Goal: Information Seeking & Learning: Learn about a topic

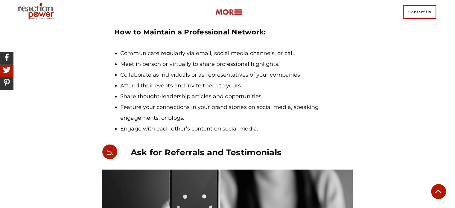
scroll to position [1406, 0]
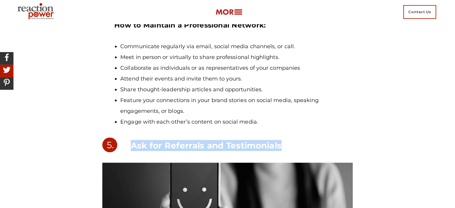
drag, startPoint x: 130, startPoint y: 145, endPoint x: 313, endPoint y: 141, distance: 183.1
click at [313, 141] on h3 "Ask for Referrals and Testimonials" at bounding box center [242, 145] width 222 height 11
copy h3 "Ask for Referrals and Testimonials"
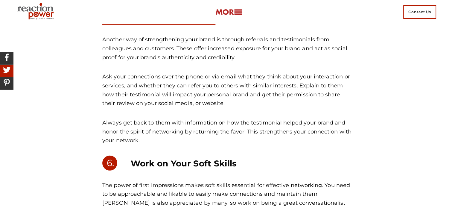
scroll to position [1675, 0]
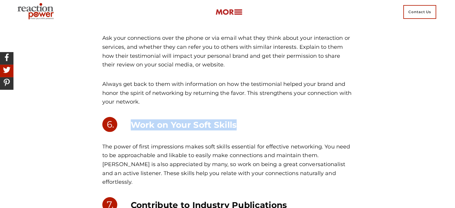
drag, startPoint x: 132, startPoint y: 125, endPoint x: 257, endPoint y: 122, distance: 125.7
click at [257, 122] on h3 "Work on Your Soft Skills" at bounding box center [242, 124] width 222 height 11
copy h3 "Work on Your Soft Skills"
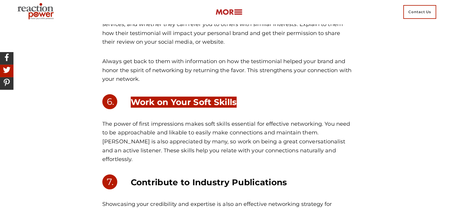
scroll to position [1735, 0]
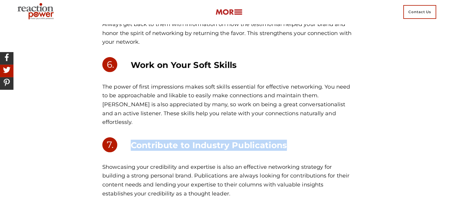
drag, startPoint x: 130, startPoint y: 137, endPoint x: 343, endPoint y: 137, distance: 212.3
click at [343, 140] on h3 "Contribute to Industry Publications" at bounding box center [242, 145] width 222 height 11
copy h3 "Contribute to Industry Publications"
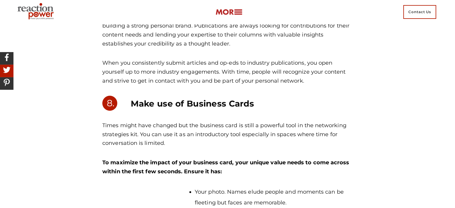
scroll to position [1914, 0]
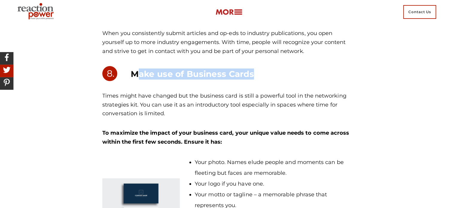
drag, startPoint x: 135, startPoint y: 68, endPoint x: 284, endPoint y: 66, distance: 148.7
click at [284, 68] on h3 "Make use of Business Cards" at bounding box center [242, 73] width 222 height 11
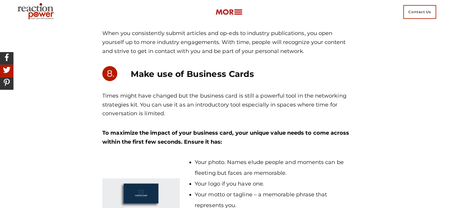
click at [111, 70] on p "8." at bounding box center [109, 73] width 15 height 15
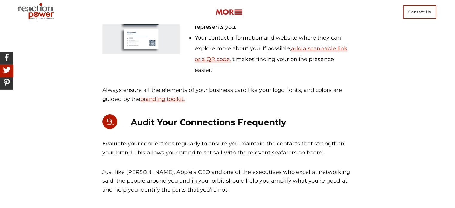
scroll to position [2153, 0]
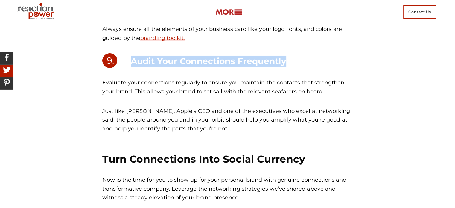
drag, startPoint x: 133, startPoint y: 54, endPoint x: 321, endPoint y: 50, distance: 188.2
click at [321, 56] on h3 "Audit Your Connections Frequently" at bounding box center [242, 61] width 222 height 11
copy h3 "Audit Your Connections Frequently"
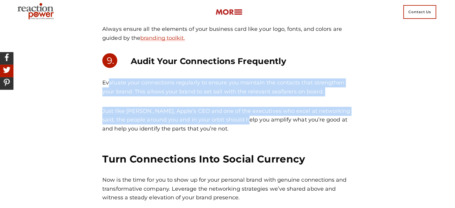
drag, startPoint x: 109, startPoint y: 70, endPoint x: 239, endPoint y: 114, distance: 137.3
click at [239, 114] on div "Evaluate your connections regularly to ensure you maintain the contacts that st…" at bounding box center [227, 105] width 250 height 55
click at [231, 113] on p "Just like [PERSON_NAME], Apple’s CEO and one of the executives who excel at net…" at bounding box center [227, 120] width 250 height 27
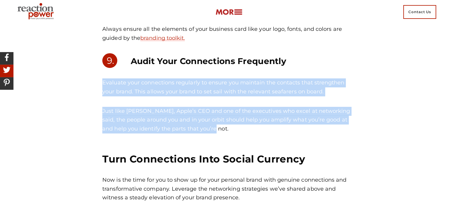
drag, startPoint x: 223, startPoint y: 121, endPoint x: 103, endPoint y: 75, distance: 128.5
click at [103, 78] on div "Evaluate your connections regularly to ensure you maintain the contacts that st…" at bounding box center [227, 105] width 250 height 55
copy div "Evaluate your connections regularly to ensure you maintain the contacts that st…"
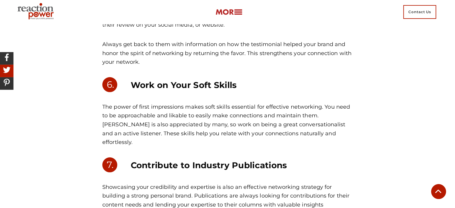
scroll to position [1675, 0]
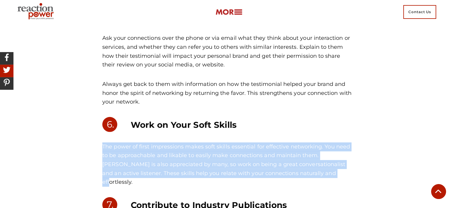
drag, startPoint x: 100, startPoint y: 144, endPoint x: 312, endPoint y: 178, distance: 214.1
click at [312, 178] on div "The power of first impressions makes soft skills essential for effective networ…" at bounding box center [227, 169] width 259 height 55
copy p "The power of first impressions makes soft skills essential for effective networ…"
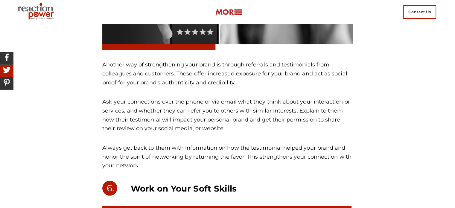
scroll to position [1615, 0]
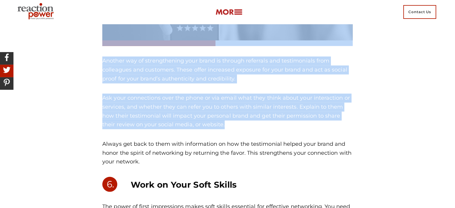
drag, startPoint x: 97, startPoint y: 98, endPoint x: 248, endPoint y: 121, distance: 153.4
click at [248, 122] on p "Ask your connections over the phone or via email what they think about your int…" at bounding box center [227, 112] width 250 height 36
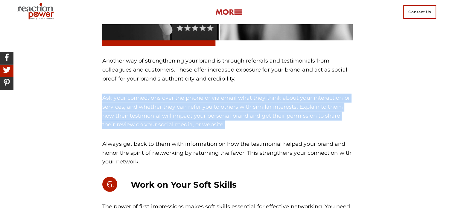
drag, startPoint x: 242, startPoint y: 127, endPoint x: 101, endPoint y: 94, distance: 145.2
click at [101, 94] on div "Another way of strengthening your brand is through referrals and testimonials f…" at bounding box center [227, 64] width 259 height 223
copy p "Ask your connections over the phone or via email what they think about your int…"
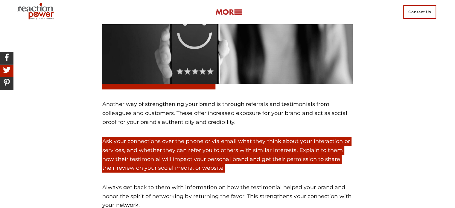
scroll to position [1585, 0]
